Goal: Transaction & Acquisition: Download file/media

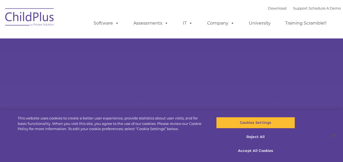
select select "MEDIUM"
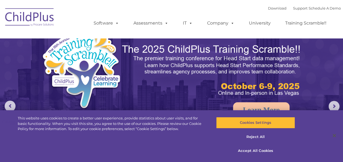
click at [211, 86] on img at bounding box center [211, 70] width 181 height 54
click at [109, 26] on link "Software" at bounding box center [106, 23] width 36 height 11
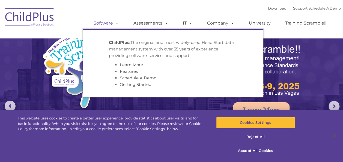
click at [108, 25] on link "Software" at bounding box center [106, 23] width 36 height 11
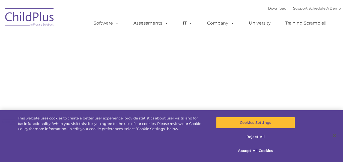
type input ""
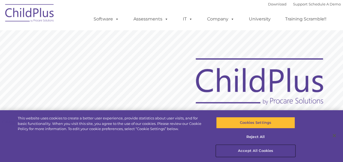
click at [262, 147] on button "Accept All Cookies" at bounding box center [255, 150] width 79 height 11
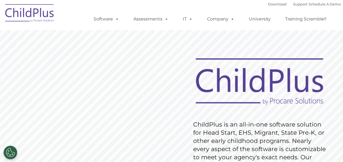
click at [80, 12] on div "Download Support | Schedule A Demo  MENU MENU Software ChildPlus: The original…" at bounding box center [171, 15] width 338 height 30
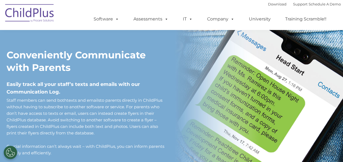
scroll to position [416, 0]
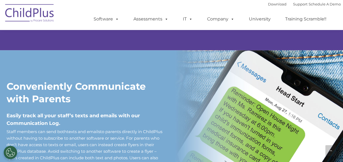
click at [268, 7] on div "Download Support | Schedule A Demo " at bounding box center [304, 4] width 73 height 8
click at [268, 4] on link "Download" at bounding box center [277, 4] width 19 height 4
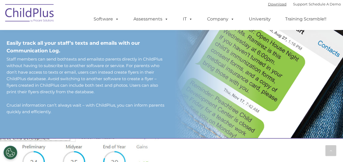
scroll to position [477, 0]
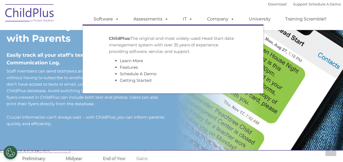
click at [10, 11] on img at bounding box center [29, 13] width 55 height 27
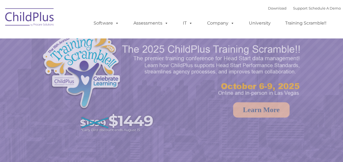
select select "MEDIUM"
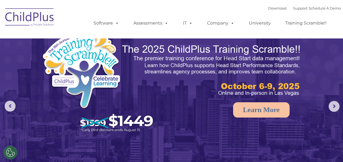
click at [59, 26] on div "Download Support | Schedule A Demo  MENU MENU Software ChildPlus: The original…" at bounding box center [171, 19] width 338 height 30
click at [53, 24] on img at bounding box center [29, 17] width 55 height 27
click at [47, 22] on img at bounding box center [29, 17] width 55 height 27
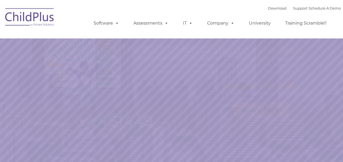
select select "MEDIUM"
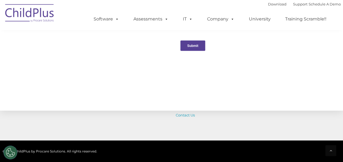
scroll to position [662, 0]
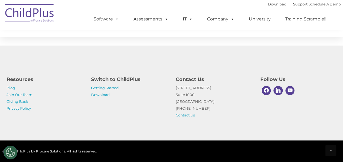
click at [104, 91] on p "Getting Started Download" at bounding box center [129, 92] width 76 height 14
click at [102, 95] on link "Download" at bounding box center [100, 94] width 19 height 4
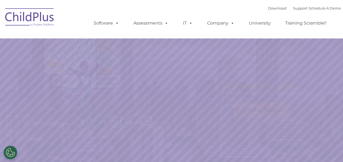
select select "MEDIUM"
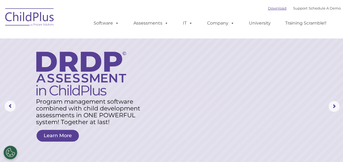
click at [268, 10] on link "Download" at bounding box center [277, 8] width 19 height 4
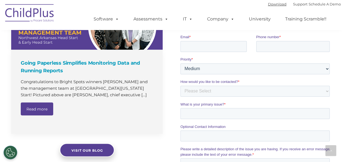
scroll to position [353, 0]
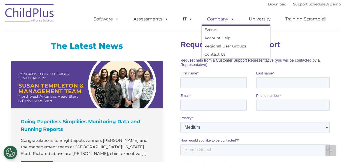
click at [206, 22] on link "Company" at bounding box center [221, 19] width 38 height 11
